Goal: Transaction & Acquisition: Book appointment/travel/reservation

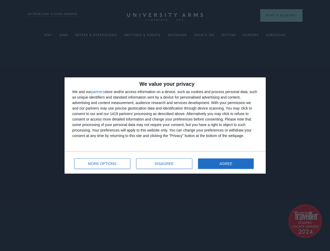
click at [165, 126] on div "We and our partners store and/or access information on a device, such as cookie…" at bounding box center [165, 113] width 186 height 49
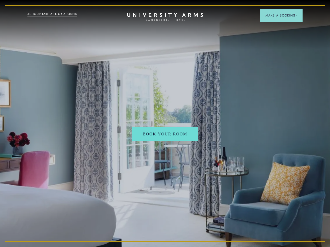
click at [281, 15] on span "Make a Booking" at bounding box center [282, 15] width 32 height 5
